Goal: Transaction & Acquisition: Purchase product/service

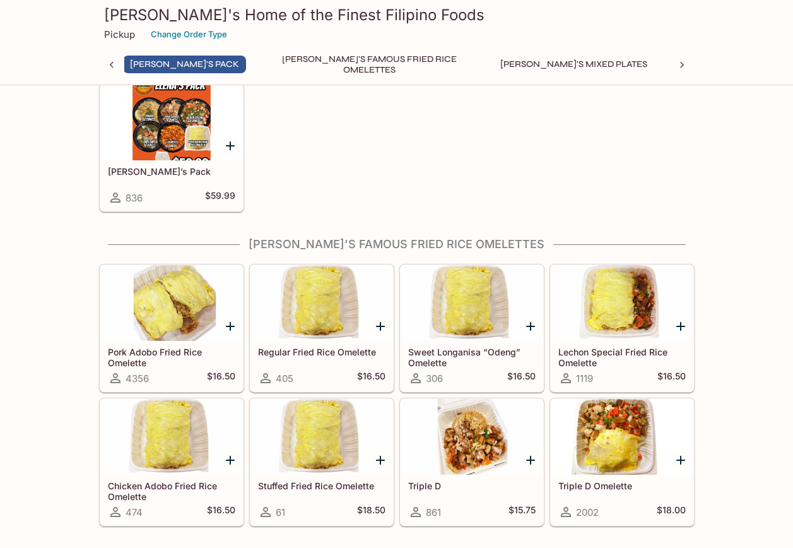
click at [488, 441] on div at bounding box center [472, 437] width 143 height 76
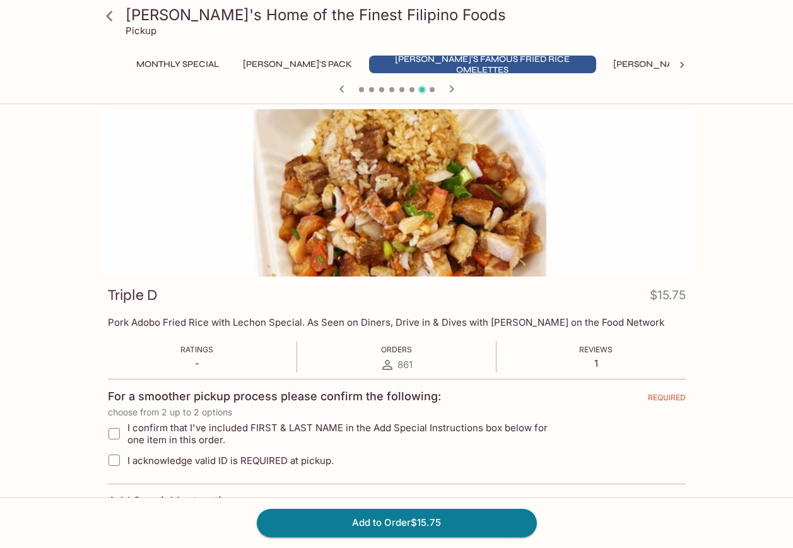
click at [362, 91] on span at bounding box center [361, 89] width 5 height 5
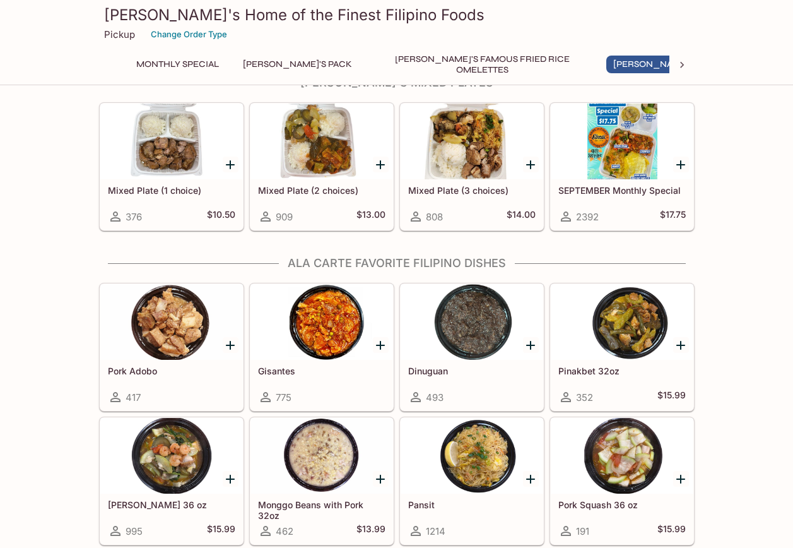
scroll to position [797, 0]
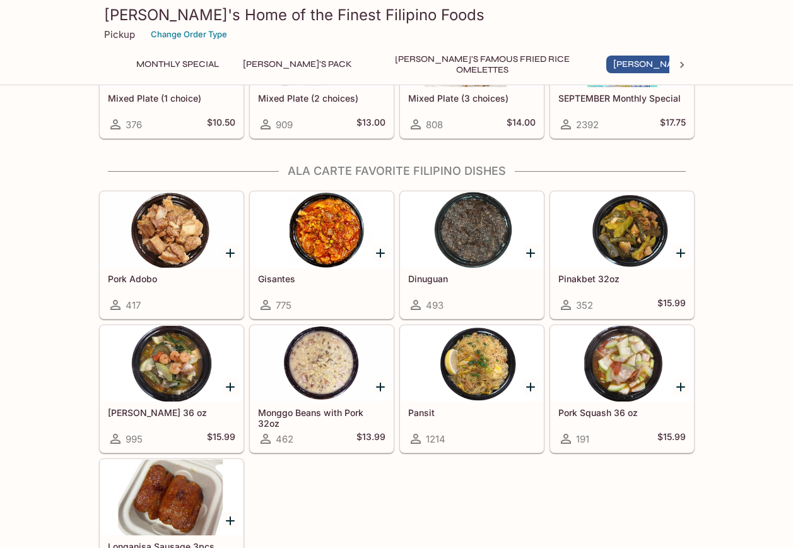
click at [492, 362] on div at bounding box center [472, 363] width 143 height 76
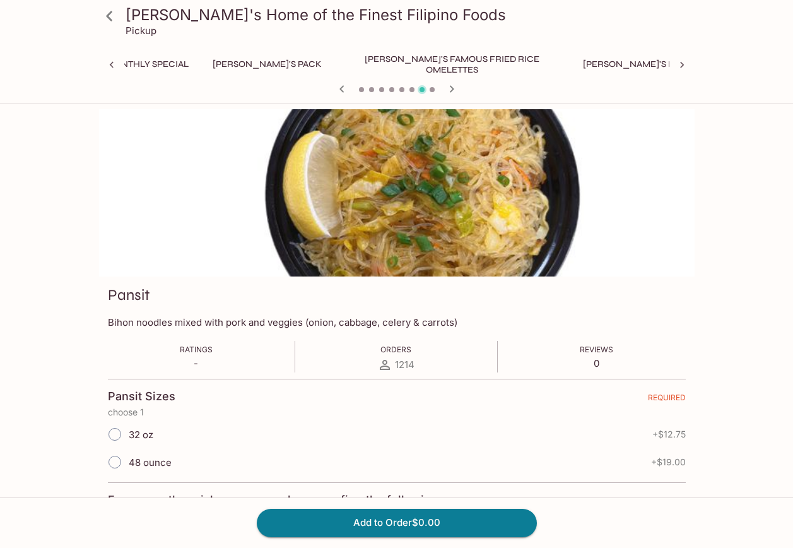
scroll to position [0, 169]
